Goal: Transaction & Acquisition: Obtain resource

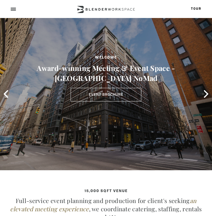
type div "[DATE]"
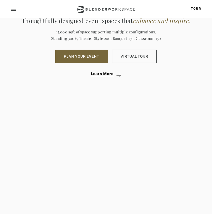
scroll to position [793, 0]
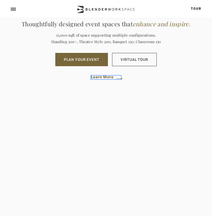
click at [105, 76] on span "Learn More" at bounding box center [102, 78] width 23 height 4
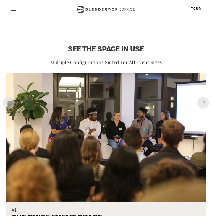
scroll to position [525, 0]
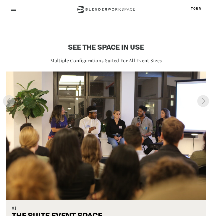
click at [203, 105] on button at bounding box center [204, 101] width 12 height 12
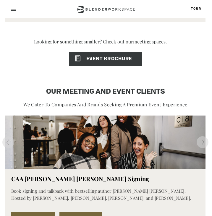
scroll to position [783, 1]
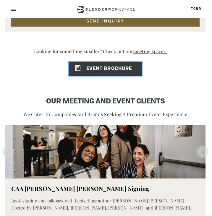
click at [134, 65] on link "EVENT BROCHURE" at bounding box center [105, 69] width 73 height 14
